Goal: Task Accomplishment & Management: Manage account settings

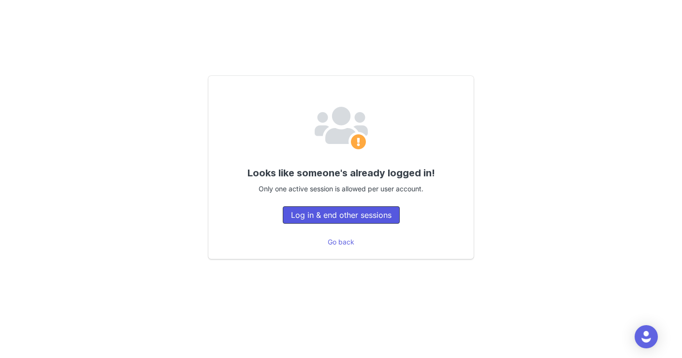
click at [376, 221] on button "Log in & end other sessions" at bounding box center [341, 214] width 117 height 17
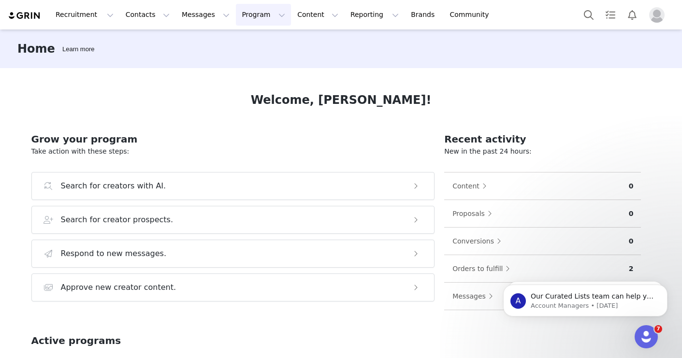
click at [252, 14] on button "Program Program" at bounding box center [263, 15] width 55 height 22
click at [240, 63] on p "Partnerships" at bounding box center [250, 61] width 42 height 10
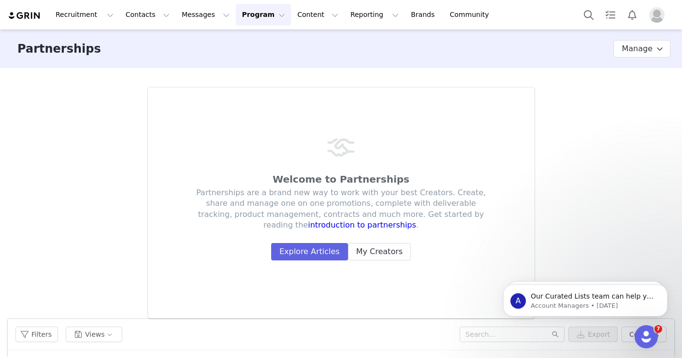
click at [247, 17] on button "Program Program" at bounding box center [263, 15] width 55 height 22
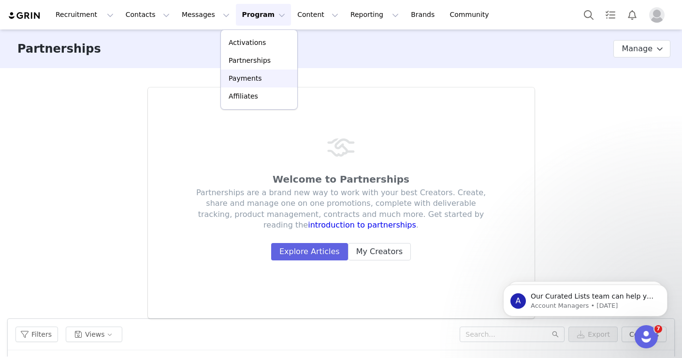
click at [246, 83] on p "Payments" at bounding box center [245, 78] width 33 height 10
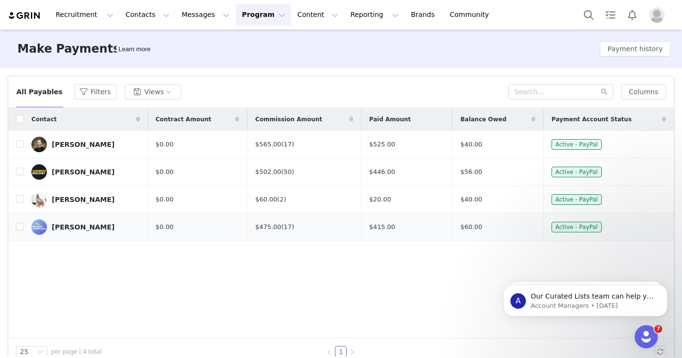
click at [96, 226] on div "[PERSON_NAME]" at bounding box center [83, 227] width 63 height 8
click at [20, 116] on input "checkbox" at bounding box center [20, 119] width 8 height 8
checkbox input "true"
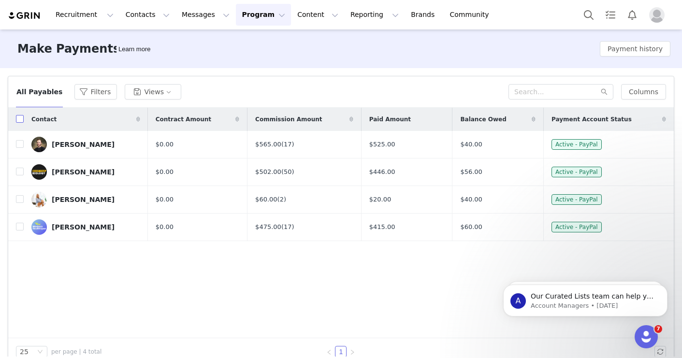
checkbox input "true"
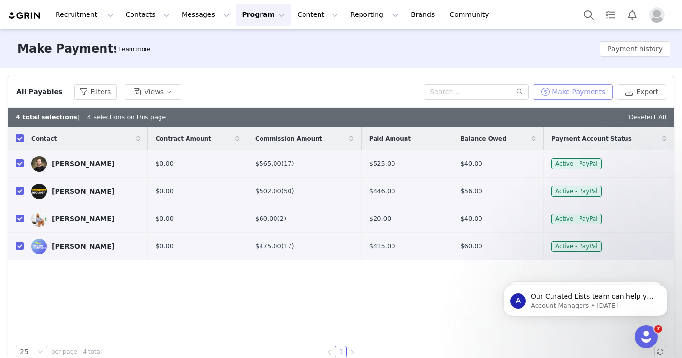
click at [584, 87] on button "Make Payments" at bounding box center [573, 91] width 80 height 15
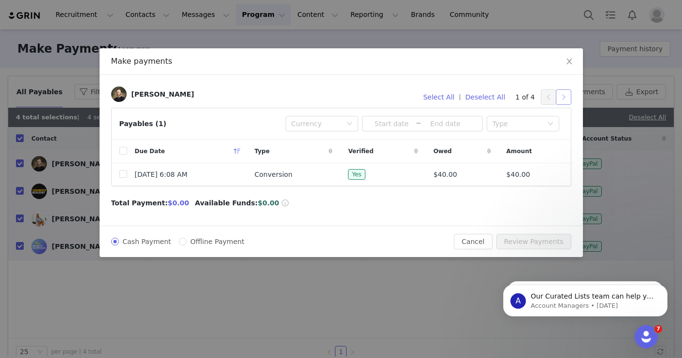
click at [557, 94] on button "button" at bounding box center [563, 96] width 15 height 15
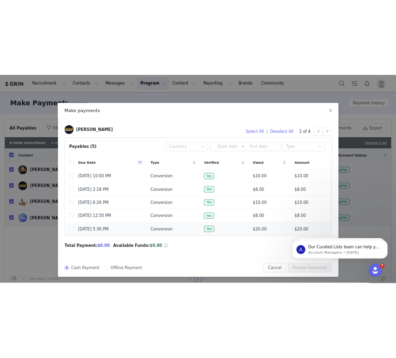
scroll to position [1, 0]
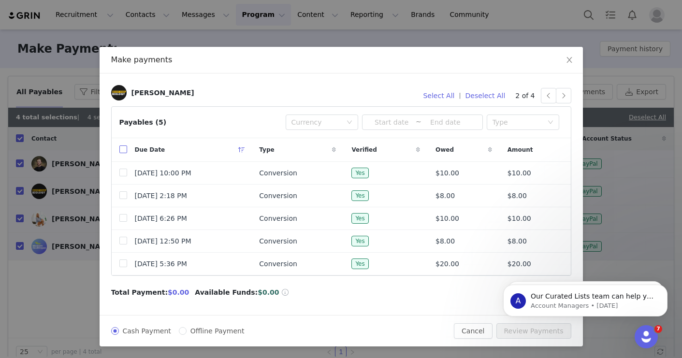
click at [123, 149] on input "checkbox" at bounding box center [123, 149] width 8 height 8
checkbox input "true"
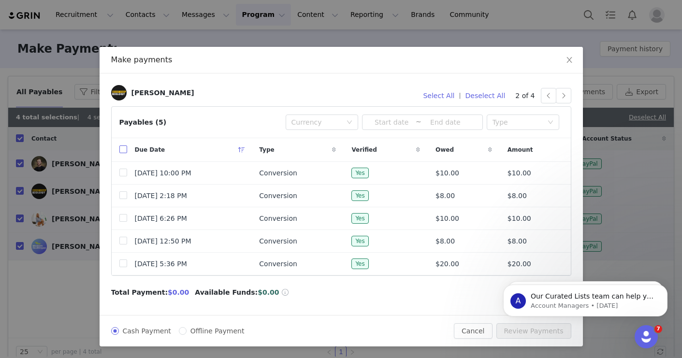
checkbox input "true"
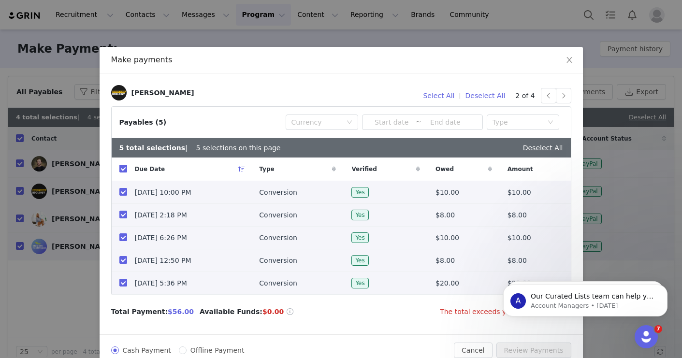
click at [123, 170] on input "checkbox" at bounding box center [123, 169] width 8 height 8
checkbox input "false"
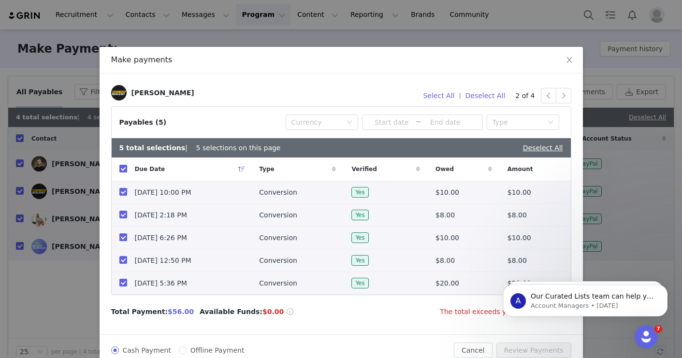
checkbox input "false"
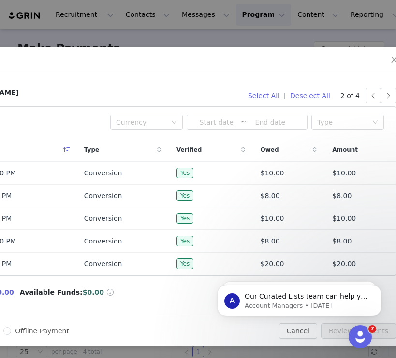
scroll to position [1, 77]
click at [386, 95] on button "button" at bounding box center [386, 95] width 15 height 15
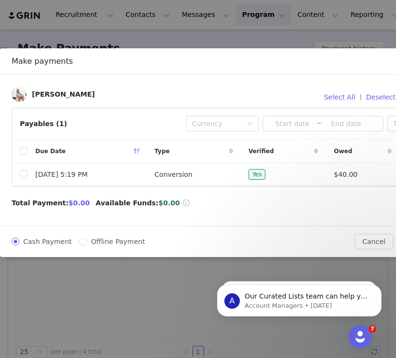
scroll to position [0, 87]
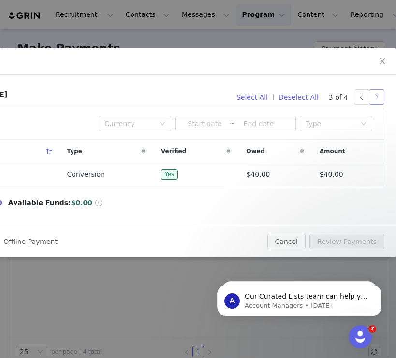
click at [378, 100] on button "button" at bounding box center [376, 96] width 15 height 15
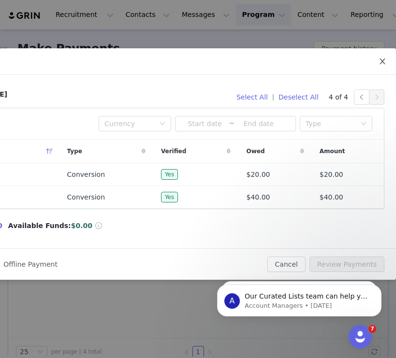
click at [381, 60] on icon "icon: close" at bounding box center [381, 61] width 5 height 6
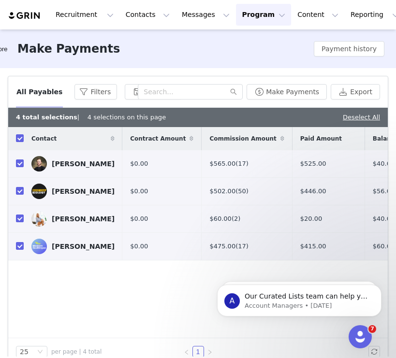
click at [236, 19] on button "Program Program" at bounding box center [263, 15] width 55 height 22
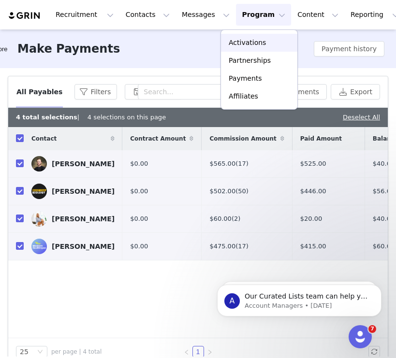
click at [230, 46] on p "Activations" at bounding box center [247, 43] width 37 height 10
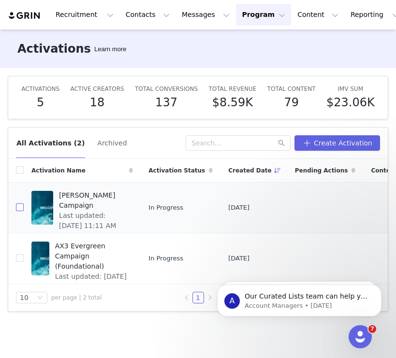
click at [20, 207] on input "checkbox" at bounding box center [20, 207] width 8 height 8
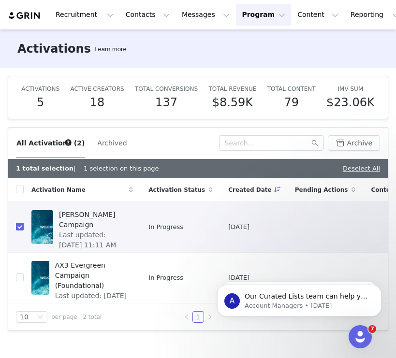
click at [18, 230] on input "checkbox" at bounding box center [20, 227] width 8 height 8
checkbox input "false"
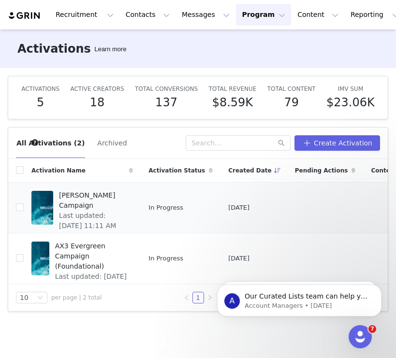
click at [78, 193] on span "[PERSON_NAME] Campaign" at bounding box center [93, 200] width 68 height 20
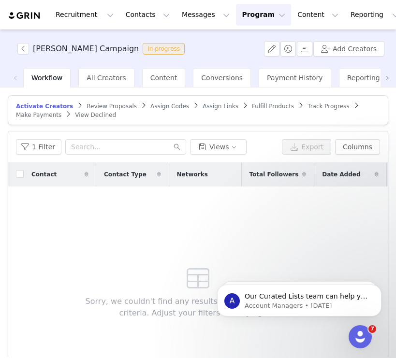
click at [99, 105] on span "Review Proposals" at bounding box center [112, 106] width 50 height 7
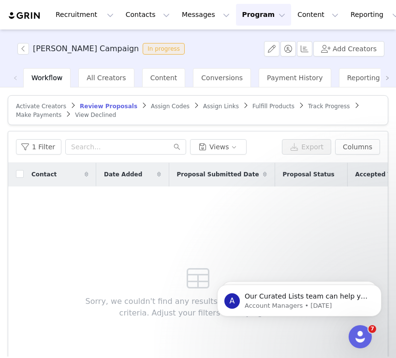
click at [259, 106] on span "Fulfill Products" at bounding box center [273, 106] width 42 height 7
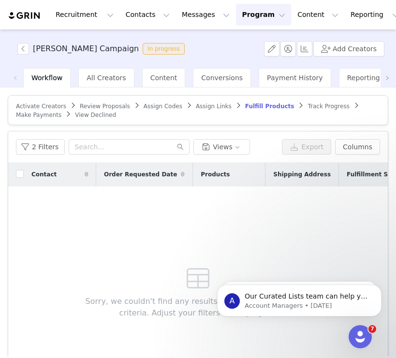
click at [311, 103] on span "Track Progress" at bounding box center [328, 106] width 42 height 7
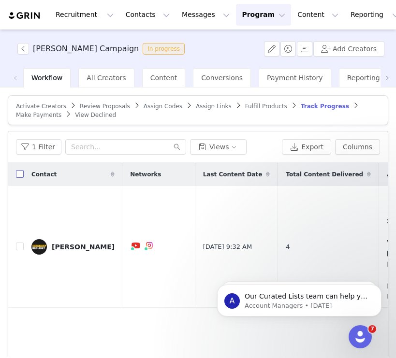
click at [20, 175] on input "checkbox" at bounding box center [20, 174] width 8 height 8
checkbox input "true"
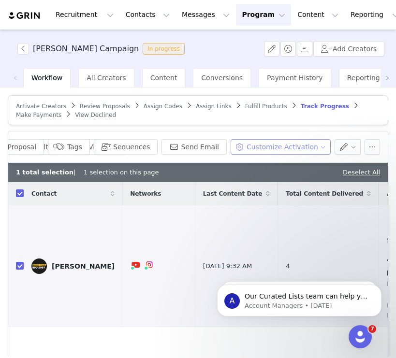
click at [322, 146] on button "Customize Activation" at bounding box center [281, 146] width 100 height 15
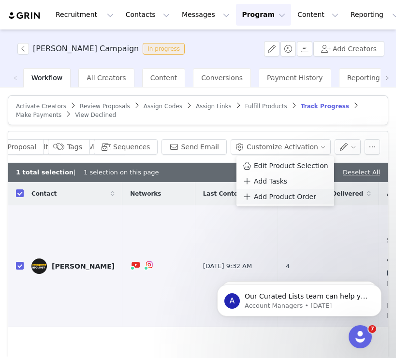
click at [278, 199] on span "Add Product Order" at bounding box center [285, 196] width 62 height 11
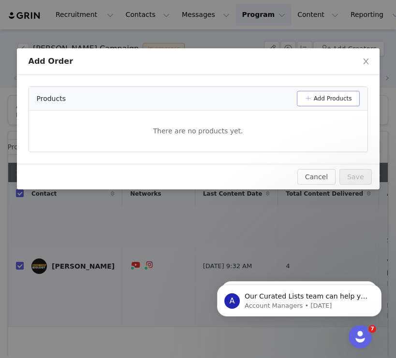
click at [334, 98] on button "Add Products" at bounding box center [328, 98] width 63 height 15
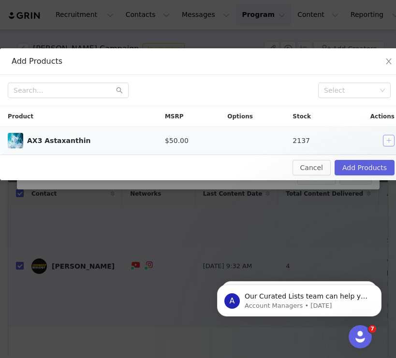
click at [385, 140] on button "button" at bounding box center [389, 141] width 12 height 12
click at [374, 169] on button "Add Products" at bounding box center [364, 167] width 60 height 15
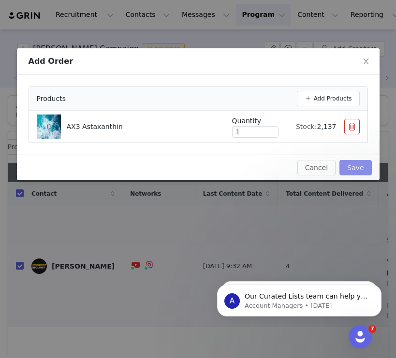
click at [350, 166] on button "Save" at bounding box center [355, 167] width 32 height 15
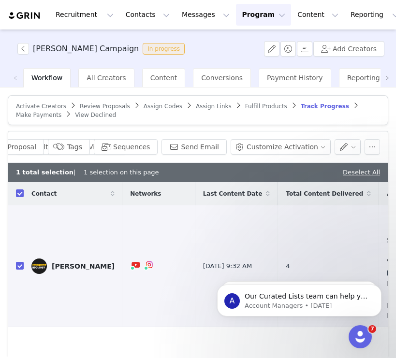
click at [245, 105] on span "Fulfill Products" at bounding box center [266, 106] width 42 height 7
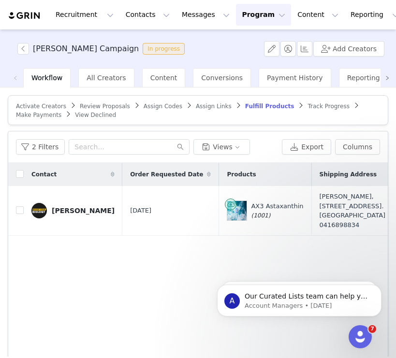
click at [393, 76] on span at bounding box center [386, 77] width 15 height 19
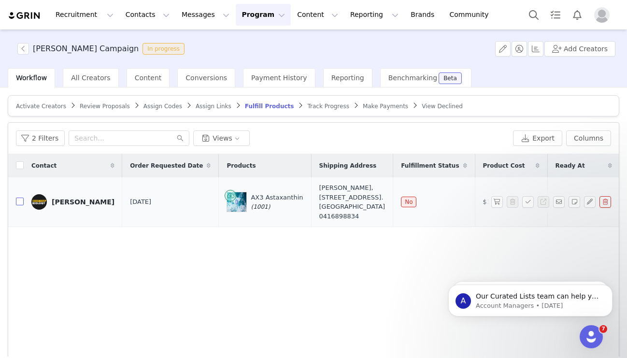
click at [22, 205] on input "checkbox" at bounding box center [20, 202] width 8 height 8
checkbox input "true"
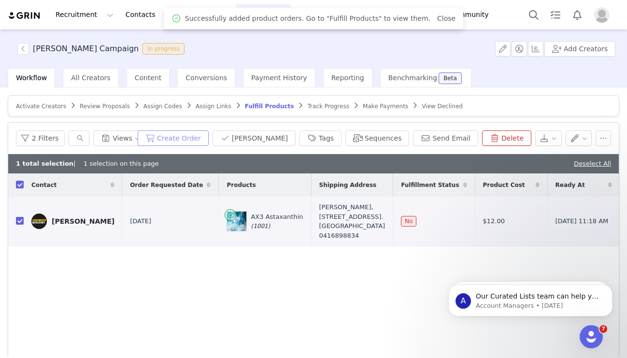
click at [189, 137] on button "Create Order" at bounding box center [173, 137] width 71 height 15
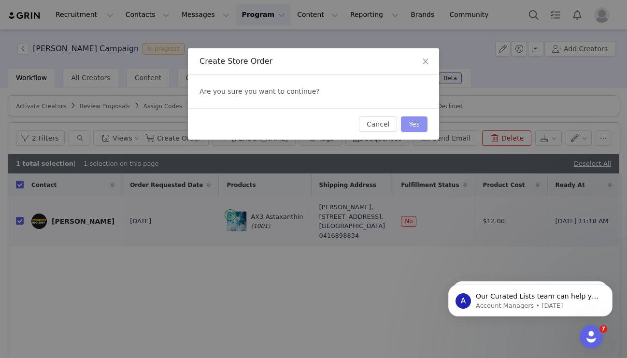
click at [415, 125] on button "Yes" at bounding box center [414, 123] width 27 height 15
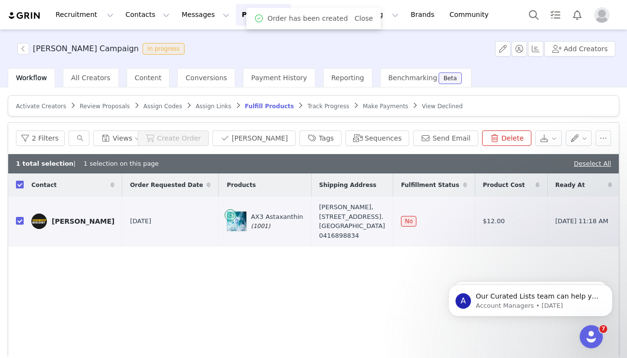
click at [17, 184] on input "checkbox" at bounding box center [20, 185] width 8 height 8
checkbox input "false"
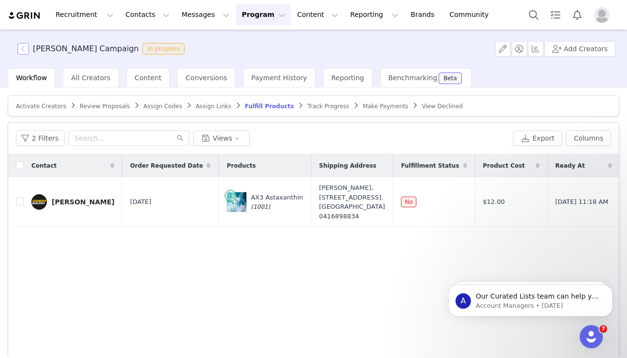
click at [25, 52] on button "button" at bounding box center [23, 49] width 12 height 12
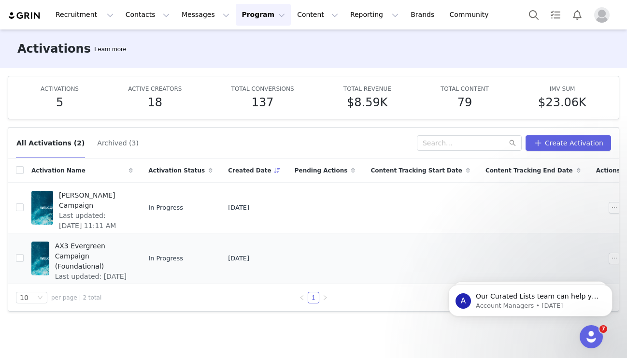
click at [87, 241] on span "AX3 Evergreen Campaign (Foundational)" at bounding box center [91, 256] width 72 height 30
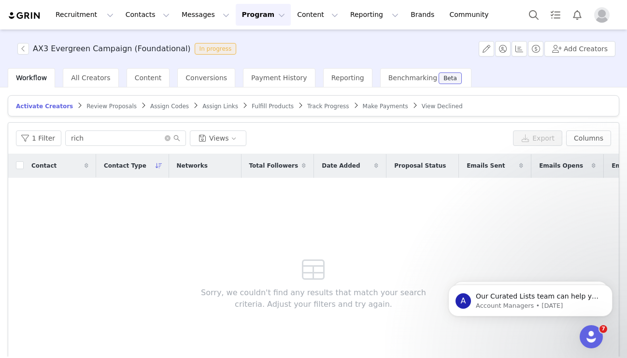
click at [322, 108] on span "Track Progress" at bounding box center [328, 106] width 42 height 7
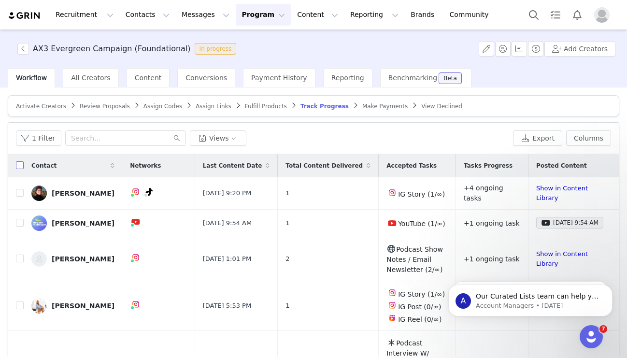
click at [18, 165] on input "checkbox" at bounding box center [20, 165] width 8 height 8
checkbox input "true"
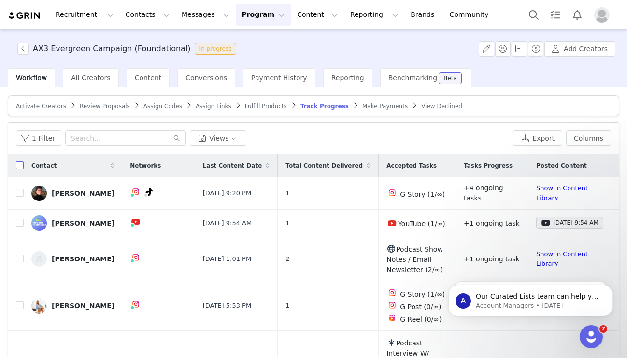
checkbox input "true"
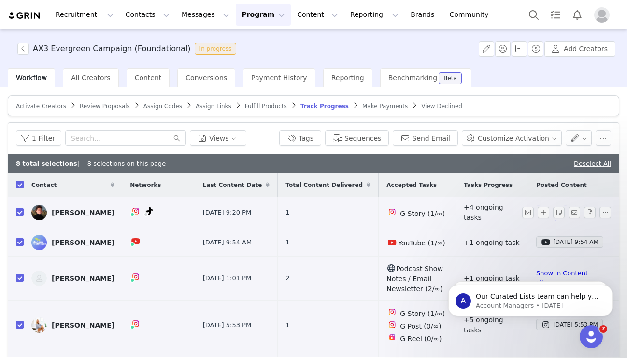
click at [18, 212] on input "checkbox" at bounding box center [20, 212] width 8 height 8
checkbox input "false"
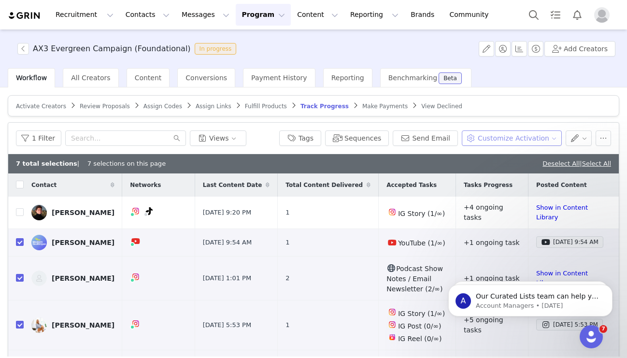
click at [514, 140] on button "Customize Activation" at bounding box center [512, 137] width 100 height 15
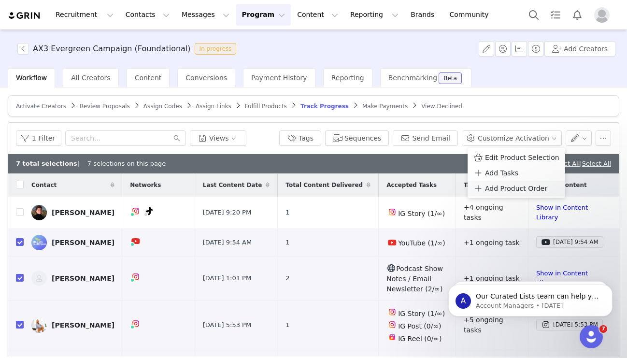
click at [510, 190] on span "Add Product Order" at bounding box center [516, 188] width 62 height 11
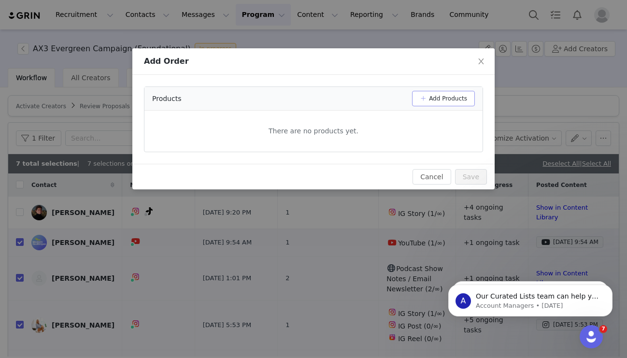
click at [416, 102] on button "Add Products" at bounding box center [443, 98] width 63 height 15
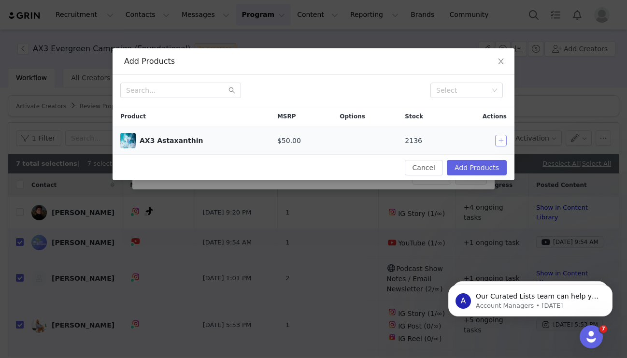
click at [502, 136] on button "button" at bounding box center [501, 141] width 12 height 12
click at [488, 169] on button "Add Products" at bounding box center [477, 167] width 60 height 15
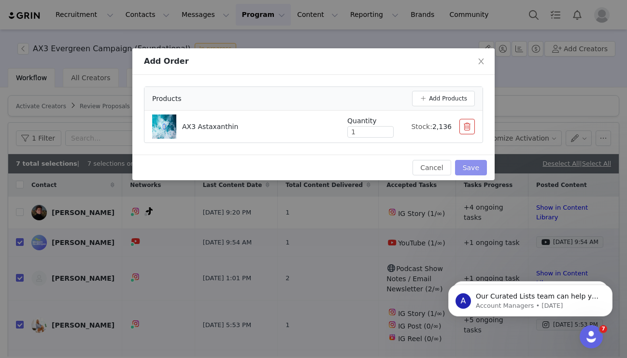
click at [477, 169] on button "Save" at bounding box center [471, 167] width 32 height 15
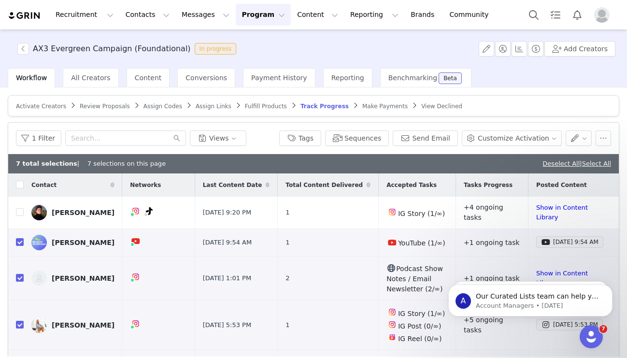
click at [265, 106] on span "Fulfill Products" at bounding box center [266, 106] width 42 height 7
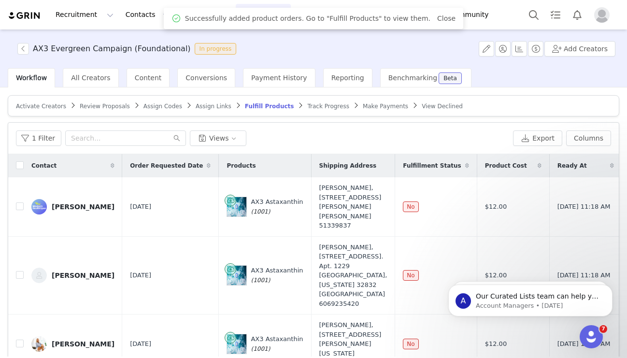
click at [25, 167] on div "Contact" at bounding box center [73, 165] width 99 height 23
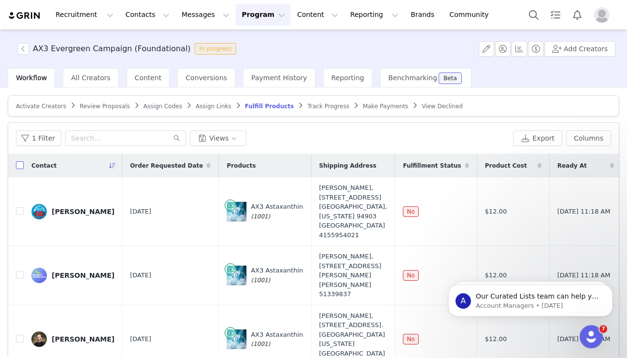
click at [19, 166] on input "checkbox" at bounding box center [20, 165] width 8 height 8
checkbox input "true"
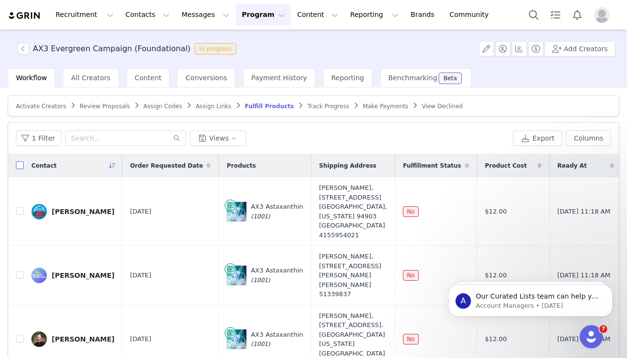
checkbox input "true"
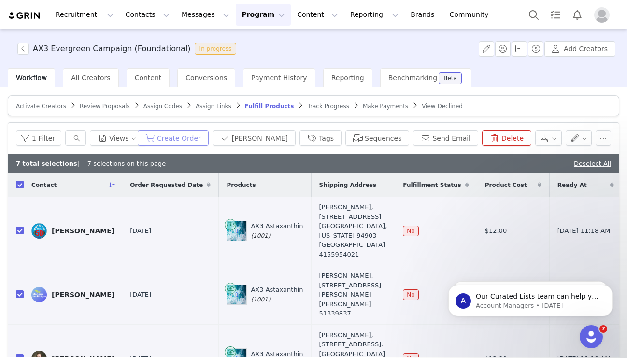
click at [209, 141] on button "Create Order" at bounding box center [173, 137] width 71 height 15
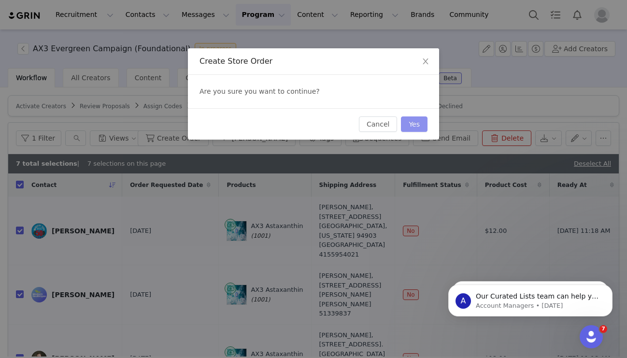
click at [416, 118] on button "Yes" at bounding box center [414, 123] width 27 height 15
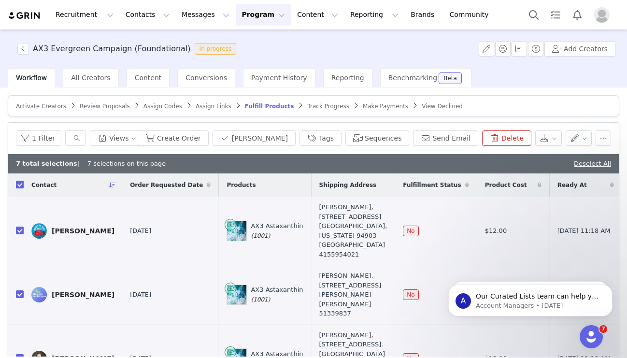
click at [20, 184] on input "checkbox" at bounding box center [20, 185] width 8 height 8
checkbox input "false"
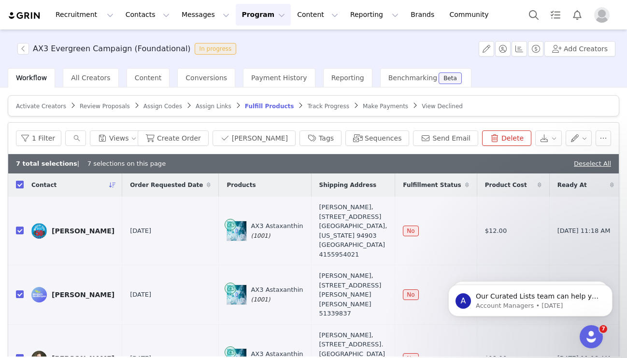
checkbox input "false"
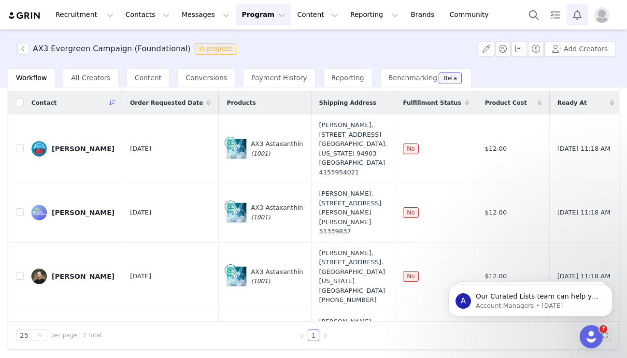
click at [575, 13] on button "Notifications" at bounding box center [577, 15] width 21 height 22
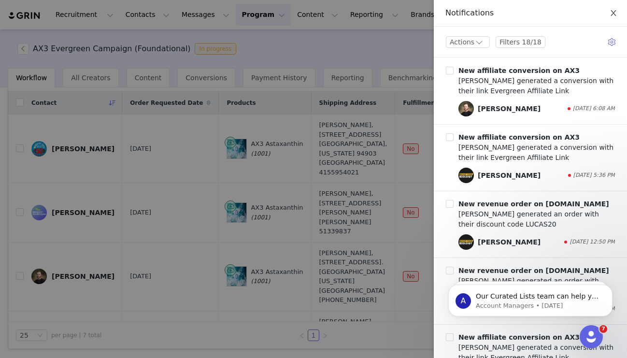
click at [617, 14] on icon "icon: close" at bounding box center [614, 13] width 8 height 8
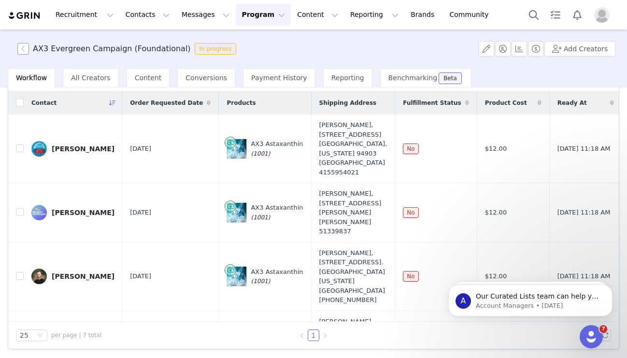
click at [24, 52] on button "button" at bounding box center [23, 49] width 12 height 12
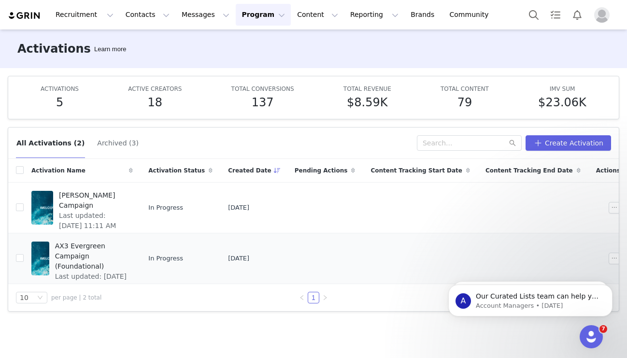
click at [90, 246] on span "AX3 Evergreen Campaign (Foundational)" at bounding box center [91, 256] width 72 height 30
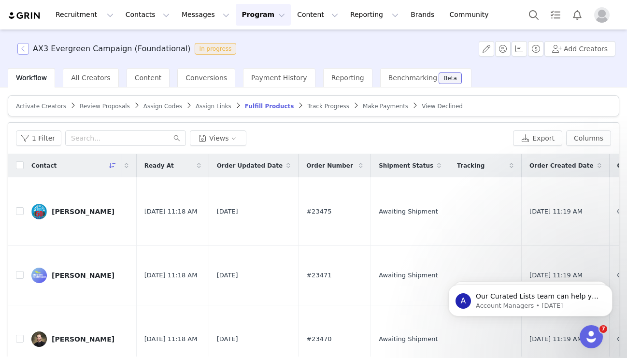
click at [20, 47] on button "button" at bounding box center [23, 49] width 12 height 12
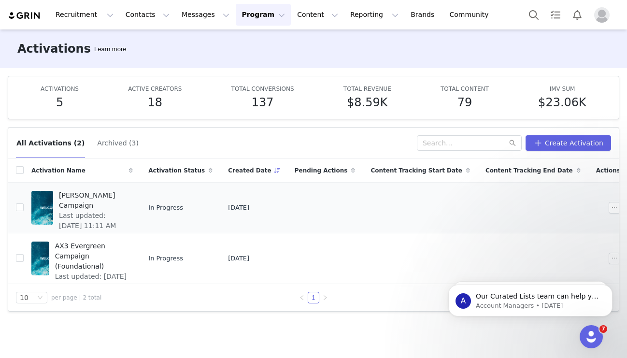
click at [78, 196] on span "[PERSON_NAME] Campaign" at bounding box center [93, 200] width 68 height 20
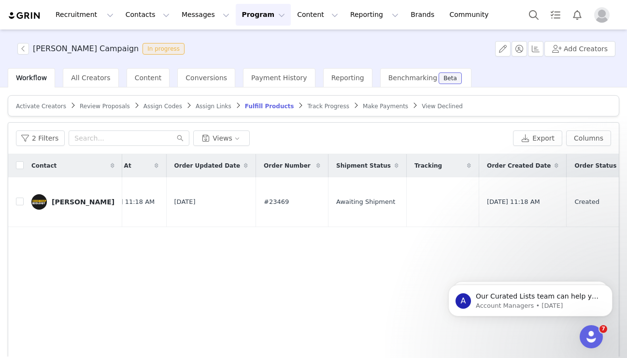
scroll to position [0, 472]
